Goal: Task Accomplishment & Management: Manage account settings

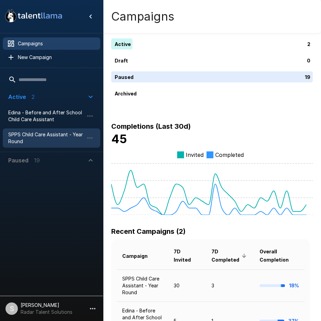
click at [33, 134] on span "SPPS Child Care Assistant - Year Round" at bounding box center [46, 138] width 76 height 14
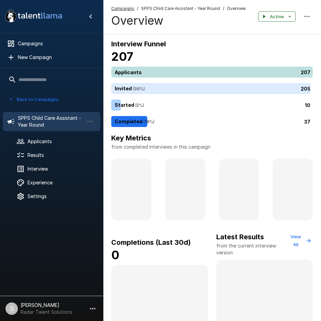
click at [152, 72] on div "207" at bounding box center [213, 72] width 205 height 11
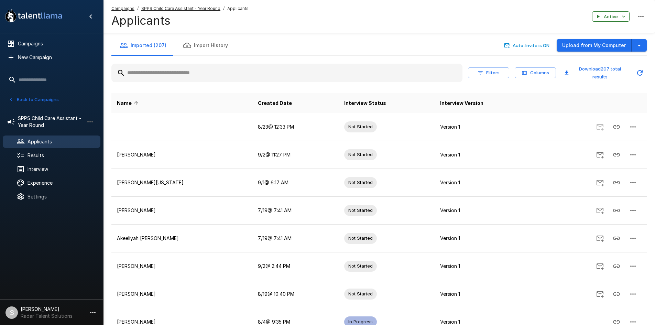
click at [158, 75] on input "text" at bounding box center [286, 73] width 351 height 12
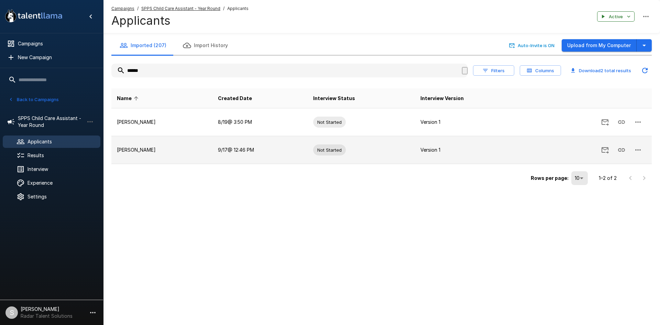
click at [326, 153] on icon "button" at bounding box center [638, 150] width 8 height 8
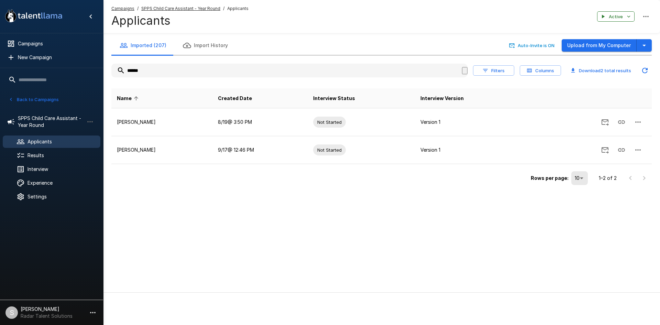
click at [54, 313] on span "Delete Applicant" at bounding box center [34, 316] width 40 height 6
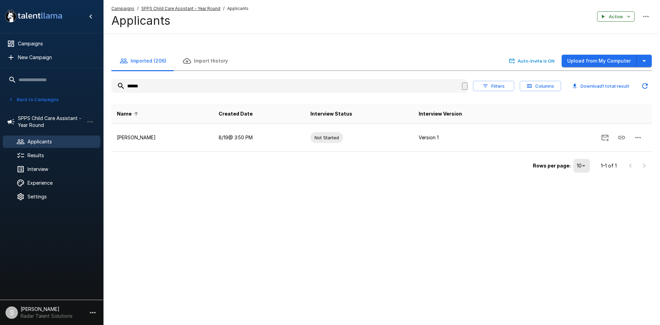
drag, startPoint x: 159, startPoint y: 71, endPoint x: 117, endPoint y: 74, distance: 42.4
click at [117, 80] on input "******" at bounding box center [286, 86] width 351 height 12
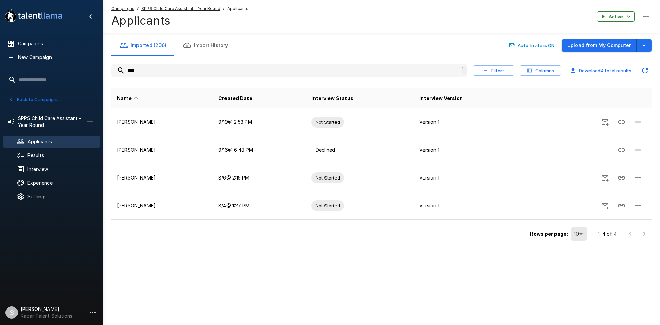
drag, startPoint x: 148, startPoint y: 68, endPoint x: 108, endPoint y: 72, distance: 40.4
click at [108, 72] on div "Imported (206) Import History Auto-Invite is ON Upload from My Computer **** Fi…" at bounding box center [381, 139] width 557 height 207
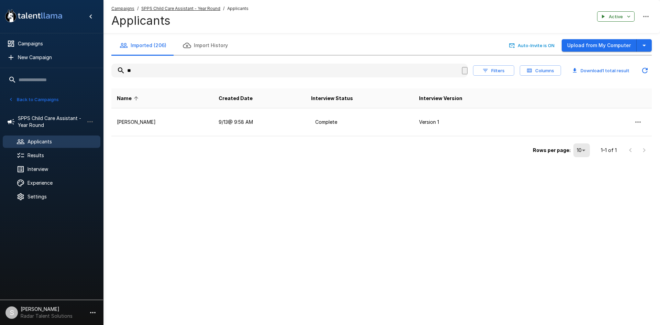
type input "*"
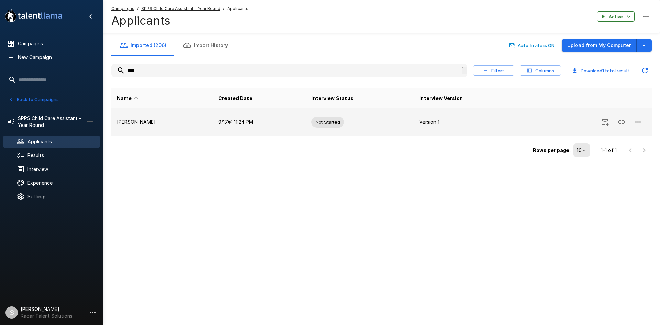
click at [326, 120] on icon "button" at bounding box center [638, 122] width 8 height 8
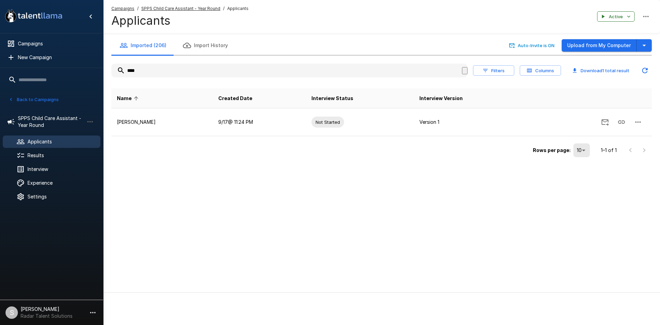
click at [54, 313] on span "Delete Applicant" at bounding box center [34, 316] width 40 height 6
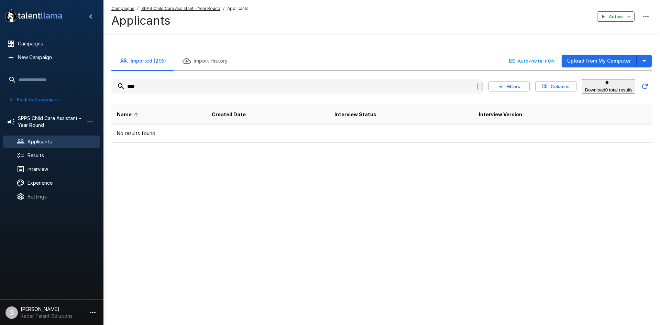
drag, startPoint x: 141, startPoint y: 71, endPoint x: 111, endPoint y: 71, distance: 29.9
click at [111, 80] on input "****" at bounding box center [294, 86] width 366 height 12
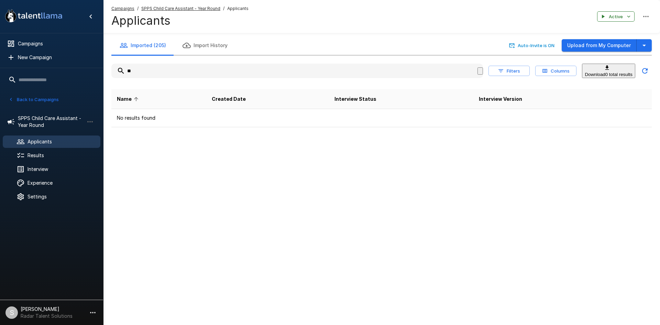
type input "*"
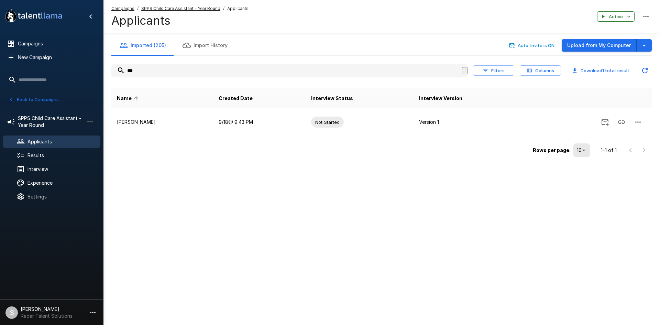
type input "***"
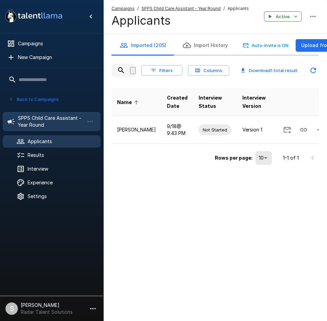
click at [31, 121] on span "SPPS Child Care Assistant - Year Round" at bounding box center [51, 122] width 66 height 14
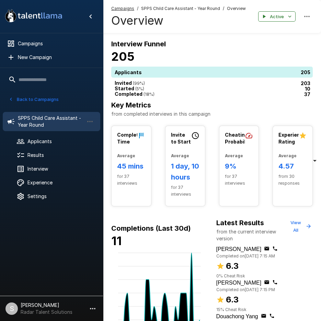
click at [35, 92] on div "Back to Campaigns" at bounding box center [51, 98] width 103 height 18
click at [35, 97] on button "Back to Campaigns" at bounding box center [34, 99] width 54 height 11
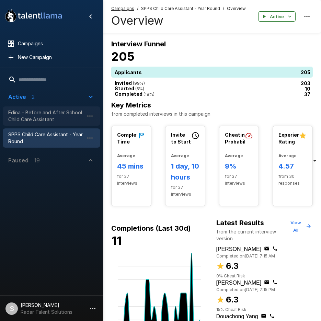
click at [38, 114] on span "Edina - Before and After School Child Care Assistant" at bounding box center [46, 116] width 76 height 14
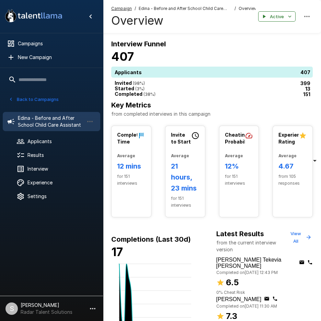
click at [220, 89] on div "13" at bounding box center [213, 89] width 205 height 0
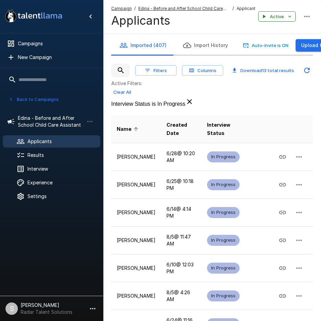
click at [154, 10] on u "Edina - Before and After School Child Care Assistant" at bounding box center [183, 12] width 88 height 12
